Goal: Communication & Community: Answer question/provide support

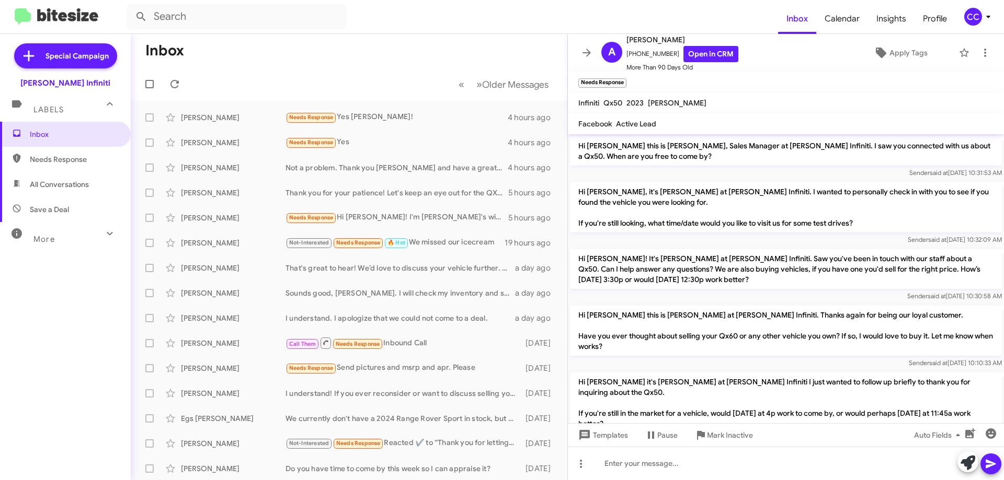
scroll to position [503, 0]
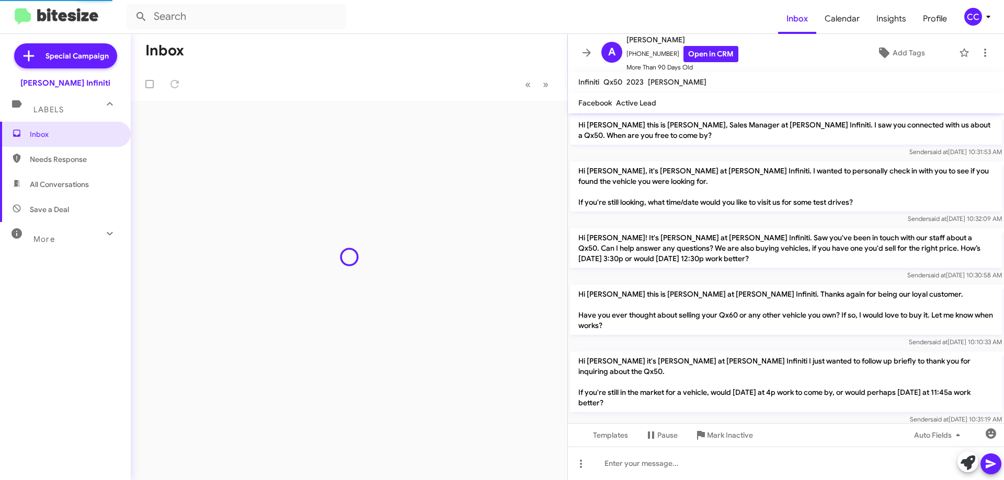
scroll to position [558, 0]
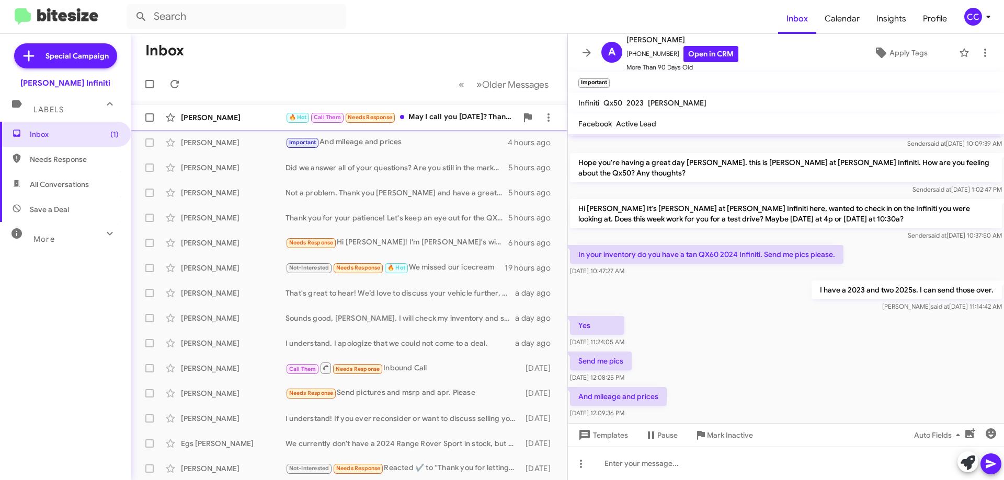
click at [448, 120] on div "🔥 Hot Call Them Needs Response May I call you [DATE]? Thanks." at bounding box center [401, 117] width 232 height 12
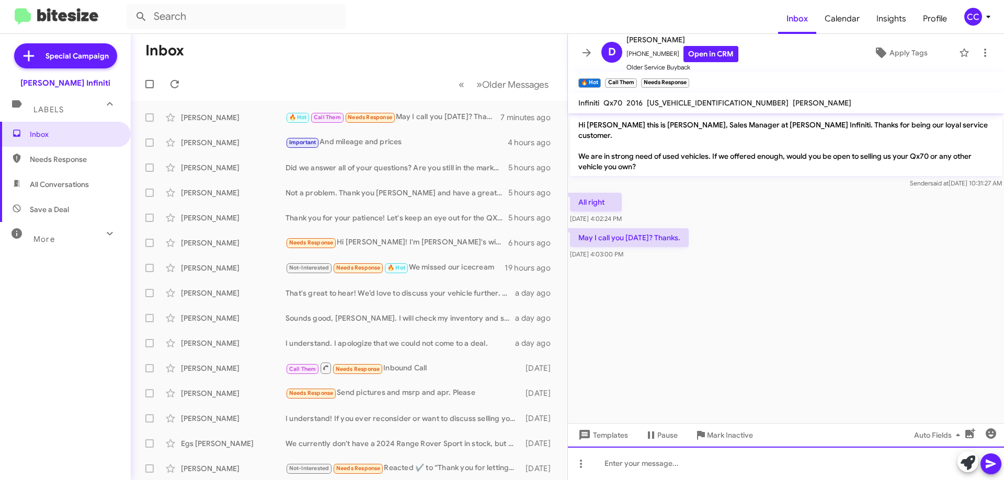
click at [692, 467] on div at bounding box center [786, 463] width 436 height 33
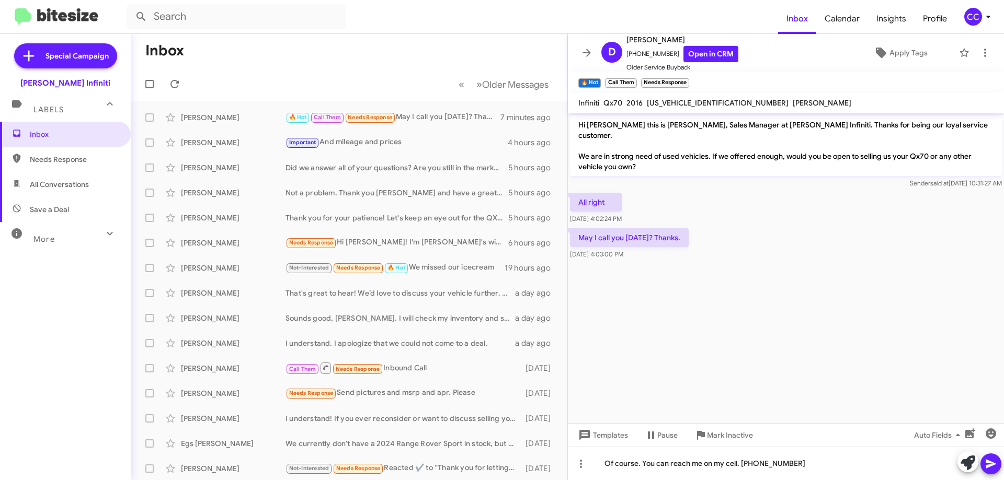
click at [988, 463] on icon at bounding box center [991, 464] width 10 height 9
